Goal: Task Accomplishment & Management: Manage account settings

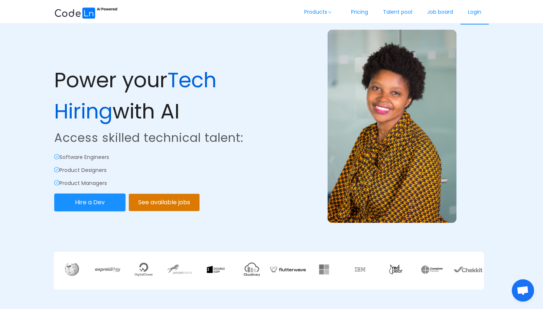
click at [475, 9] on link "Login" at bounding box center [474, 12] width 28 height 24
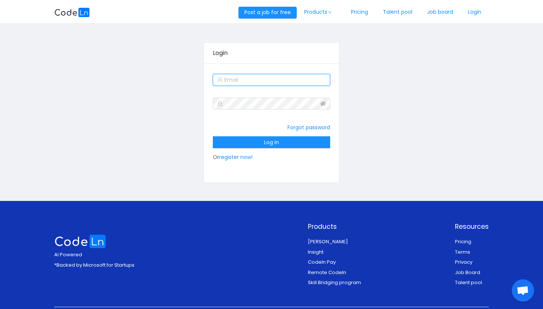
type input "[EMAIL_ADDRESS][DOMAIN_NAME]"
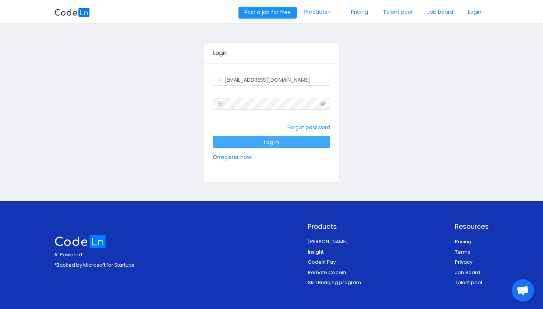
click at [310, 141] on button "Log in" at bounding box center [271, 142] width 117 height 12
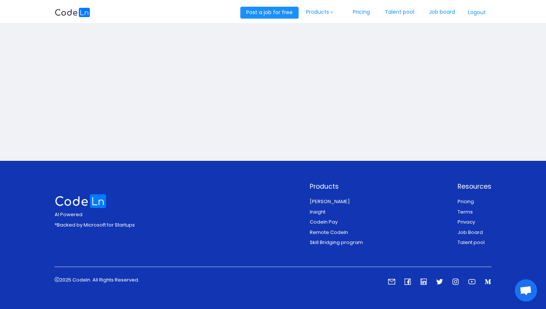
click at [480, 15] on button "Logout" at bounding box center [476, 13] width 29 height 12
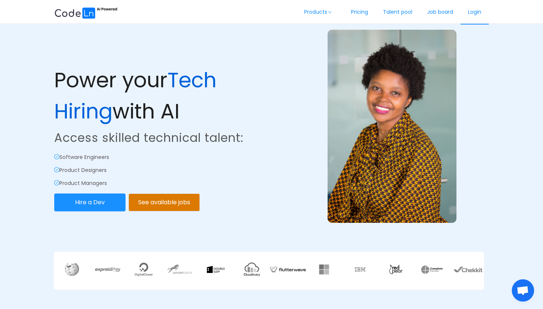
click at [476, 13] on link "Login" at bounding box center [474, 12] width 28 height 24
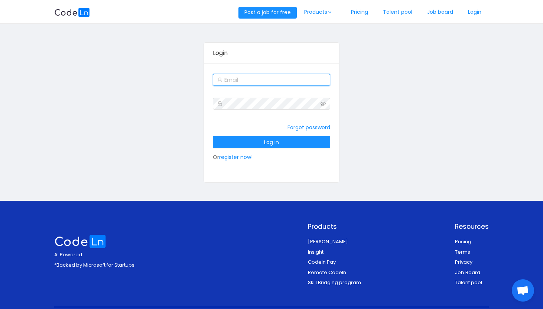
type input "[EMAIL_ADDRESS][DOMAIN_NAME]"
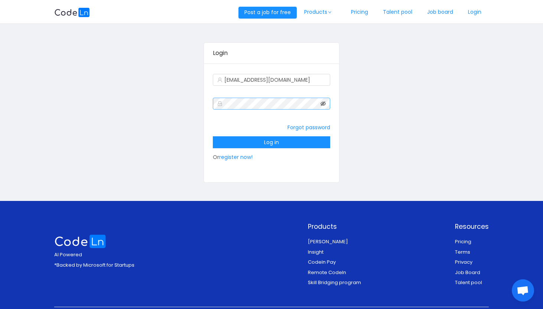
click at [322, 105] on icon "icon: eye-invisible" at bounding box center [322, 103] width 5 height 5
click at [155, 115] on div "Login [EMAIL_ADDRESS][DOMAIN_NAME] Forgot password Log in Or register now!" at bounding box center [271, 112] width 434 height 166
click at [319, 140] on button "Log in" at bounding box center [271, 142] width 117 height 12
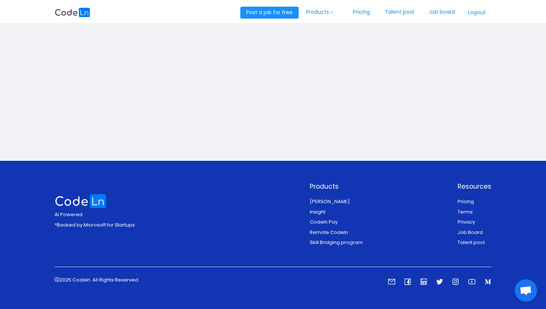
click at [478, 13] on button "Logout" at bounding box center [476, 13] width 29 height 12
